Goal: Information Seeking & Learning: Learn about a topic

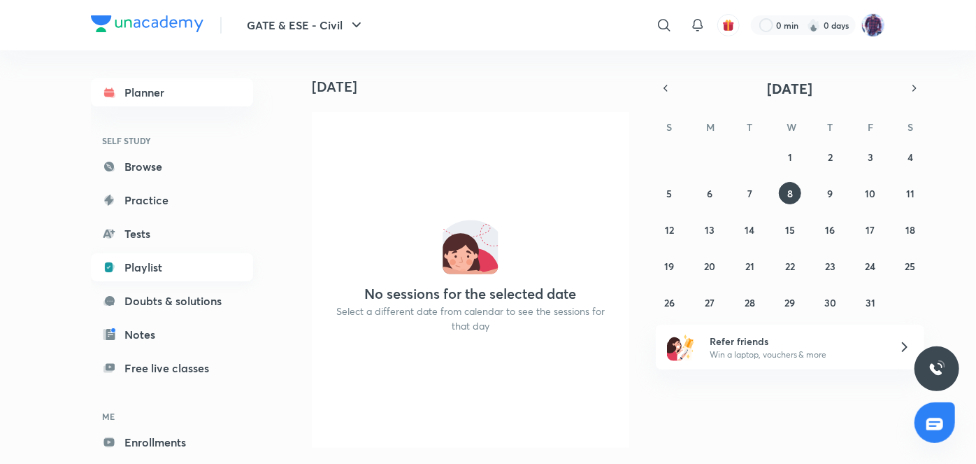
click at [157, 271] on link "Playlist" at bounding box center [172, 267] width 162 height 28
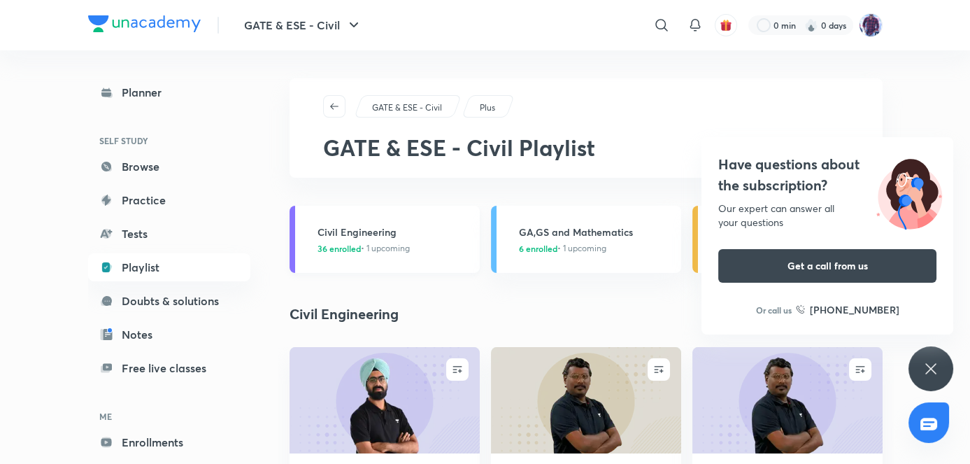
click at [369, 238] on h3 "Civil Engineering" at bounding box center [395, 231] width 154 height 15
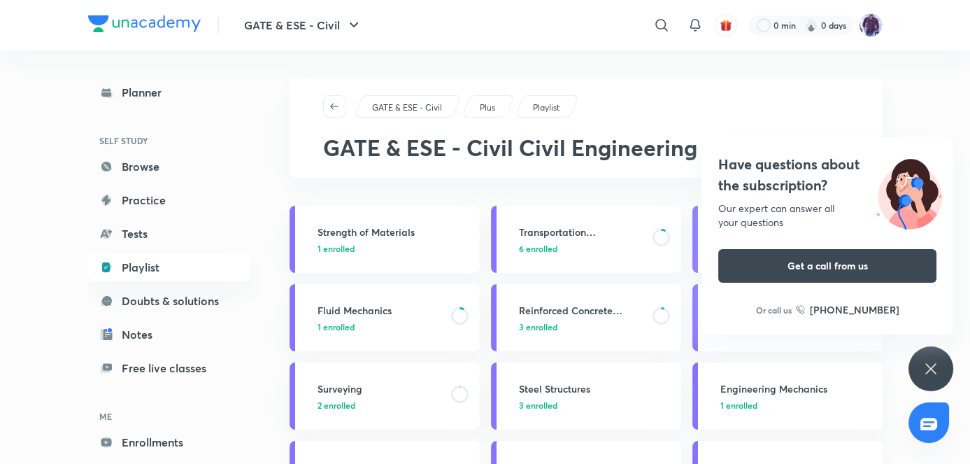
click at [815, 182] on h4 "Have questions about the subscription?" at bounding box center [827, 175] width 218 height 42
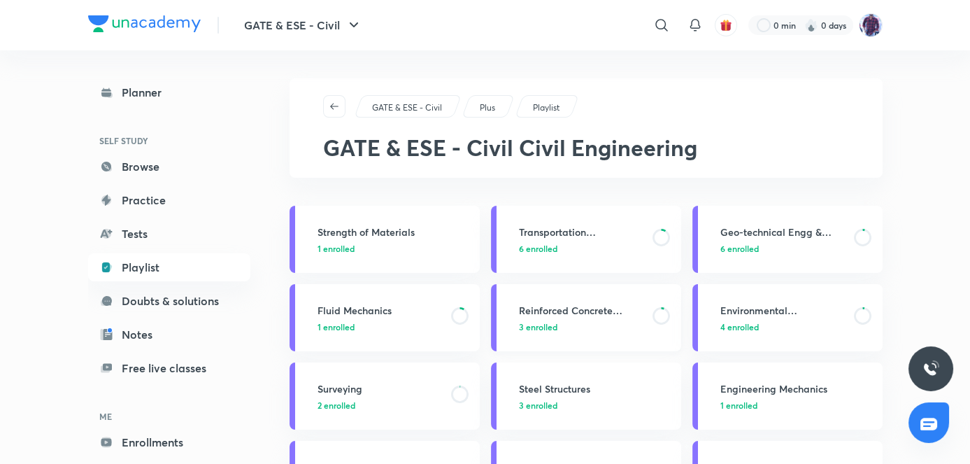
click at [592, 311] on h3 "Reinforced Concrete Structure" at bounding box center [581, 310] width 125 height 15
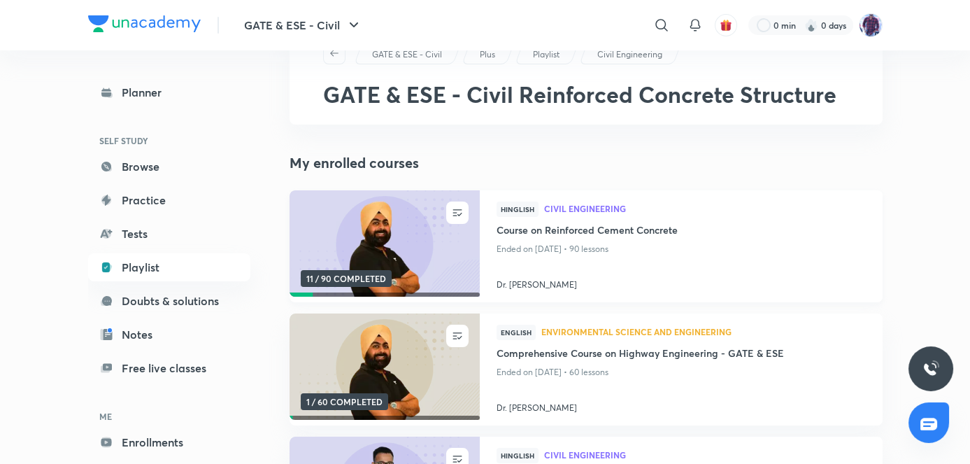
scroll to position [50, 0]
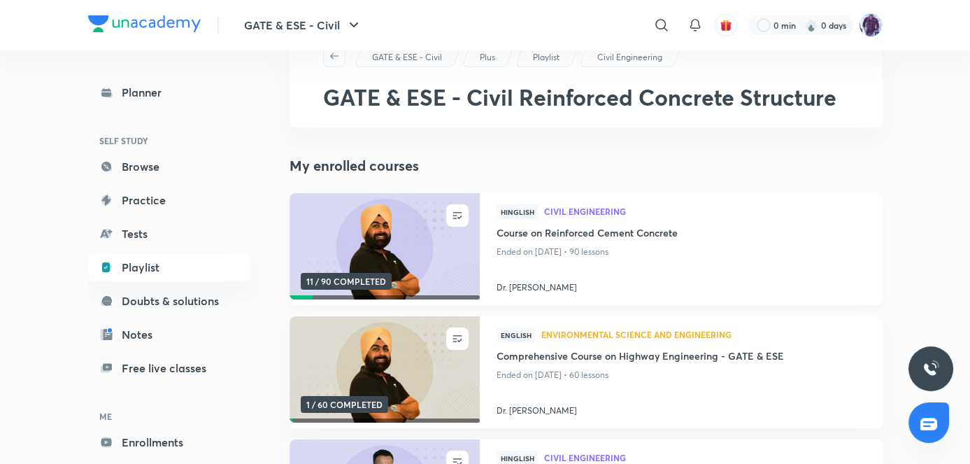
click at [448, 262] on img at bounding box center [384, 246] width 194 height 108
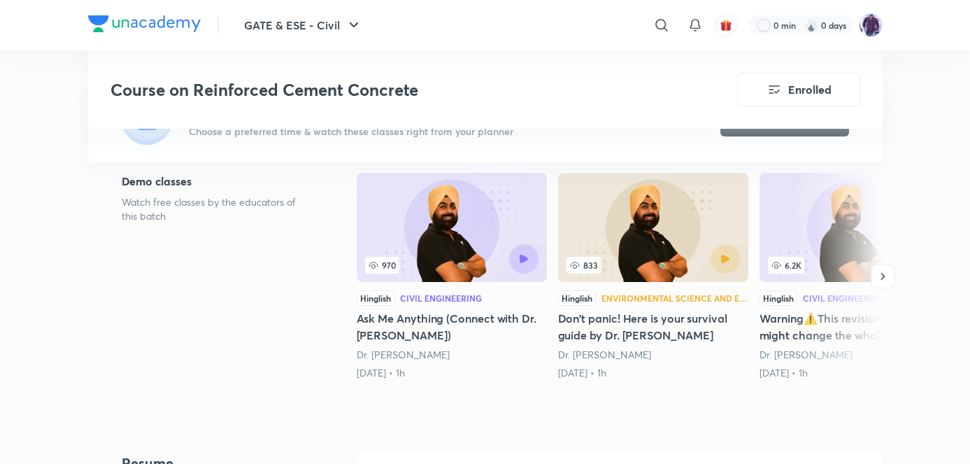
scroll to position [498, 0]
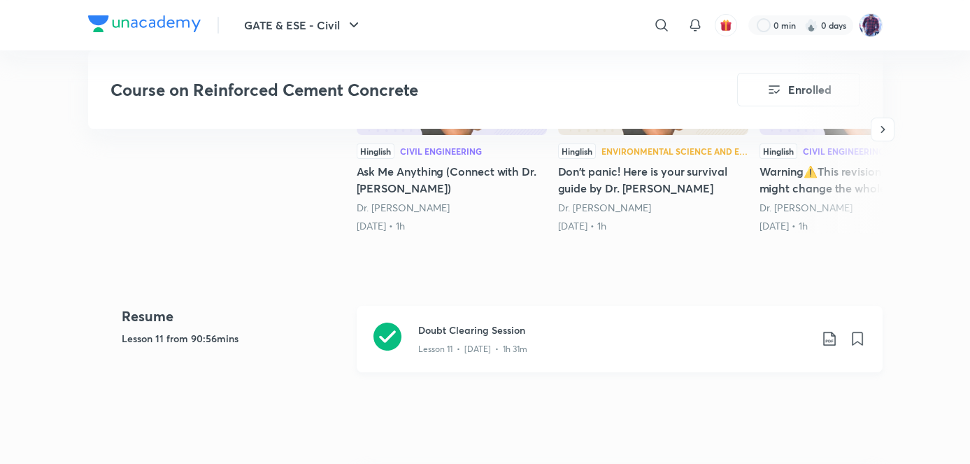
click at [473, 334] on h3 "Doubt Clearing Session" at bounding box center [614, 329] width 392 height 15
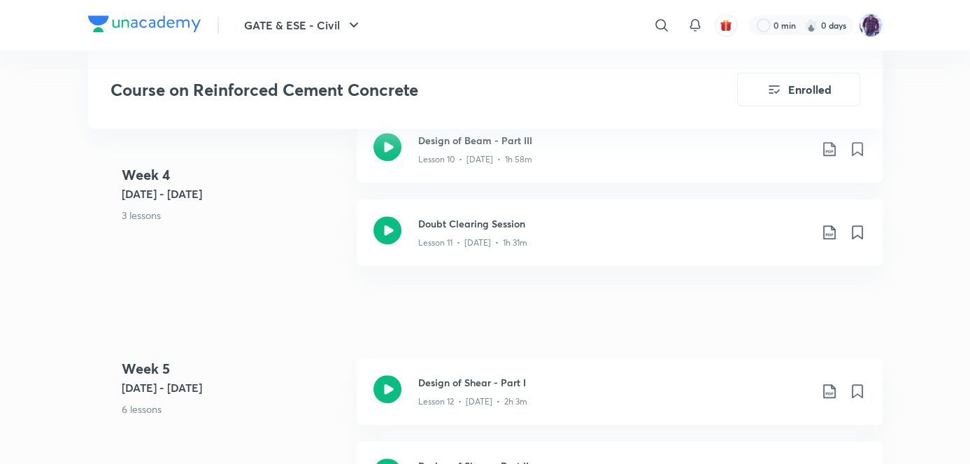
scroll to position [1823, 0]
click at [461, 383] on h3 "Design of Shear - Part I" at bounding box center [614, 380] width 392 height 15
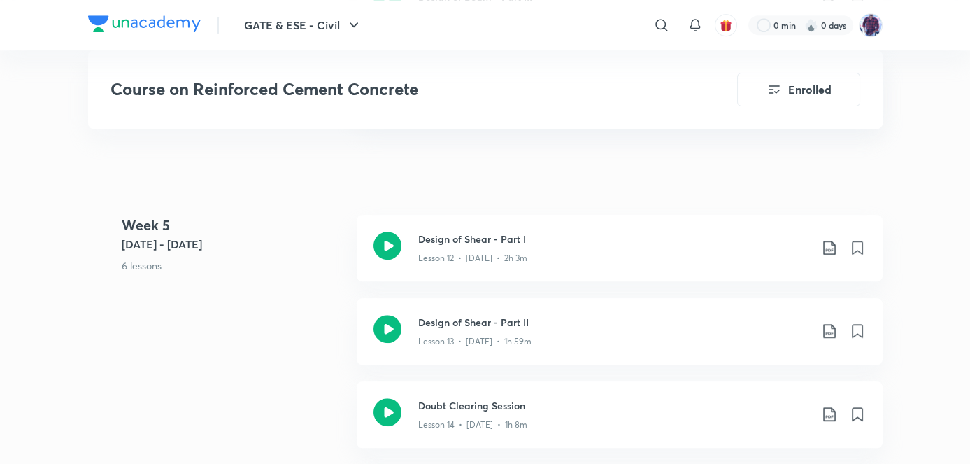
scroll to position [1953, 0]
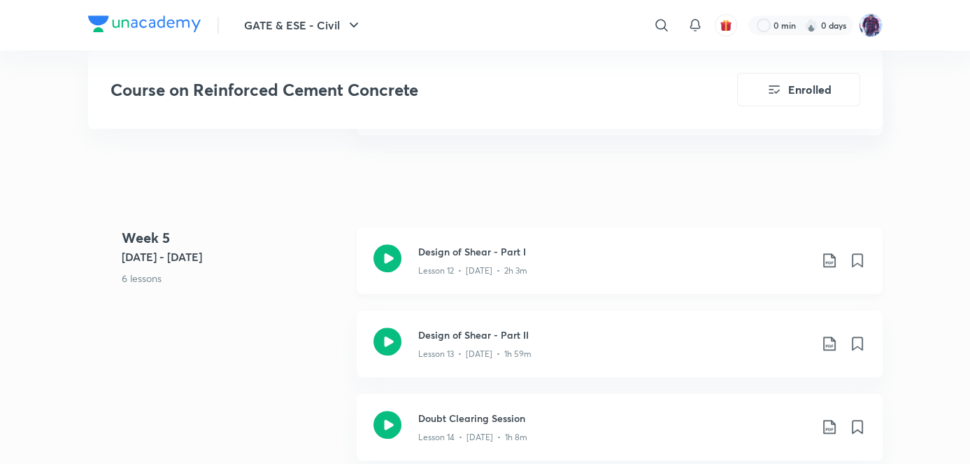
click at [489, 257] on h3 "Design of Shear - Part I" at bounding box center [614, 251] width 392 height 15
